Goal: Information Seeking & Learning: Learn about a topic

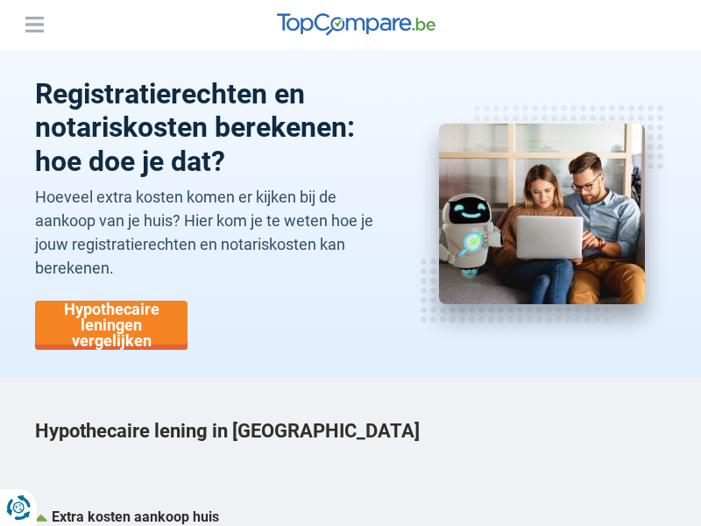
scroll to position [3812, 0]
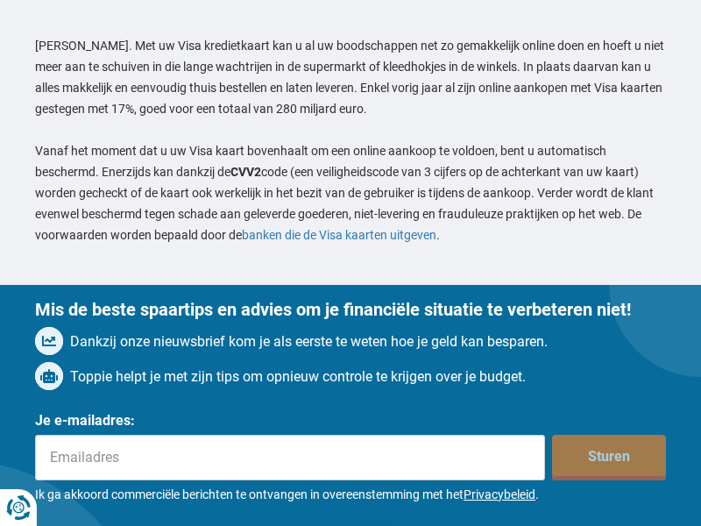
scroll to position [5632, 0]
